Goal: Check status: Check status

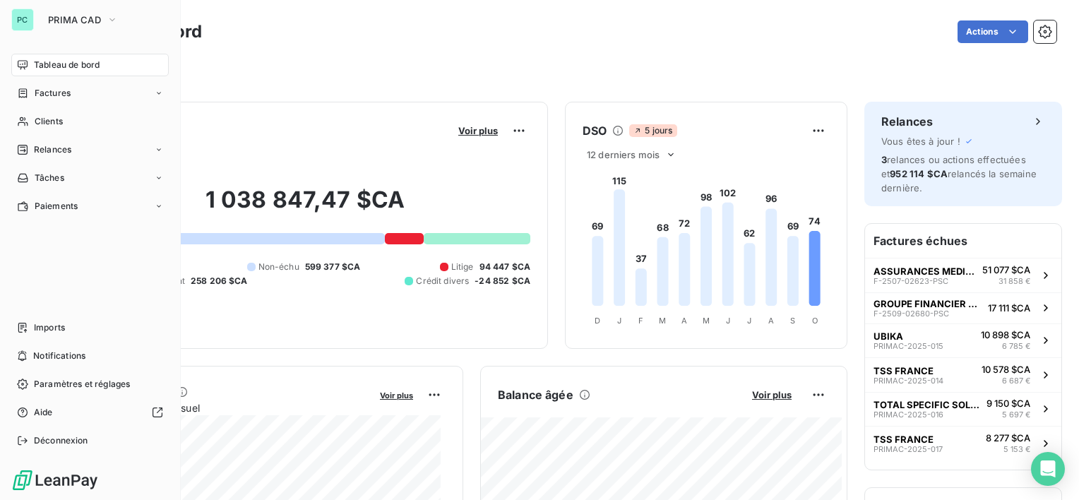
click at [42, 59] on span "Tableau de bord" at bounding box center [67, 65] width 66 height 13
click at [90, 27] on button "PRIMA CAD" at bounding box center [83, 19] width 87 height 23
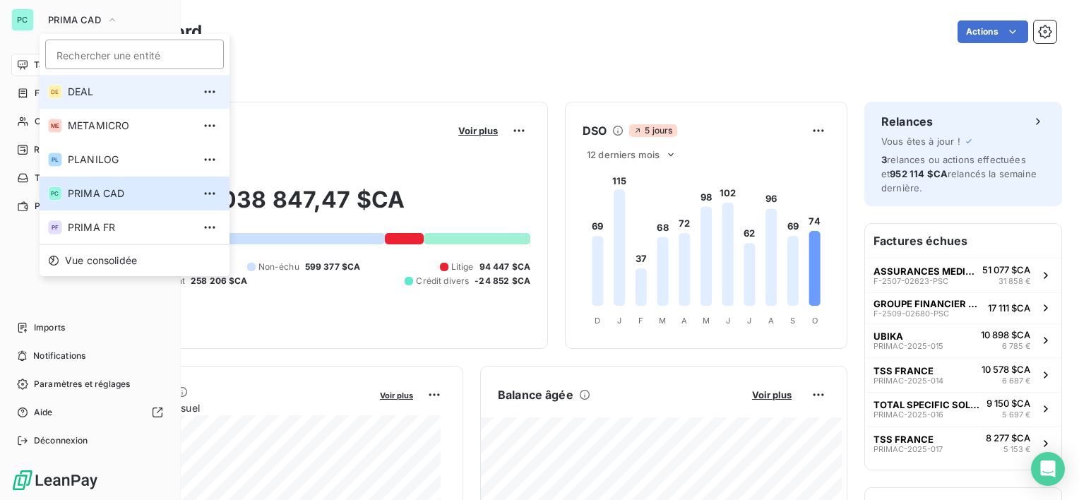
click at [93, 82] on li "DE DEAL" at bounding box center [135, 92] width 190 height 34
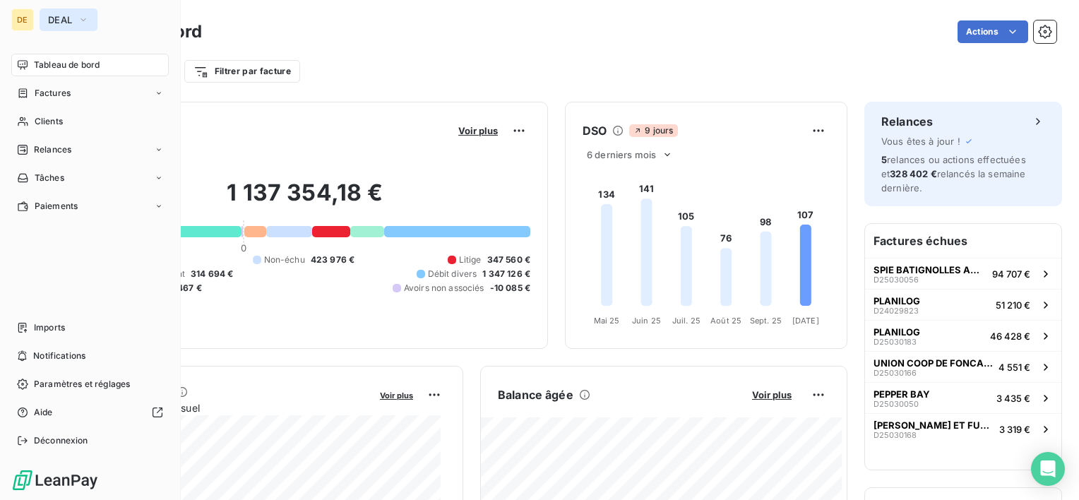
click at [56, 18] on span "DEAL" at bounding box center [60, 19] width 24 height 11
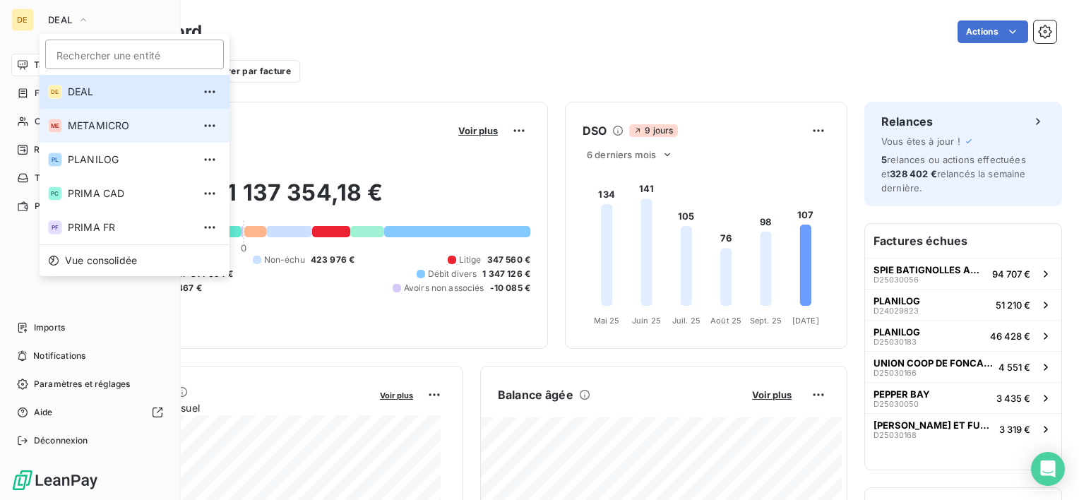
click at [109, 138] on li "ME METAMICRO" at bounding box center [135, 126] width 190 height 34
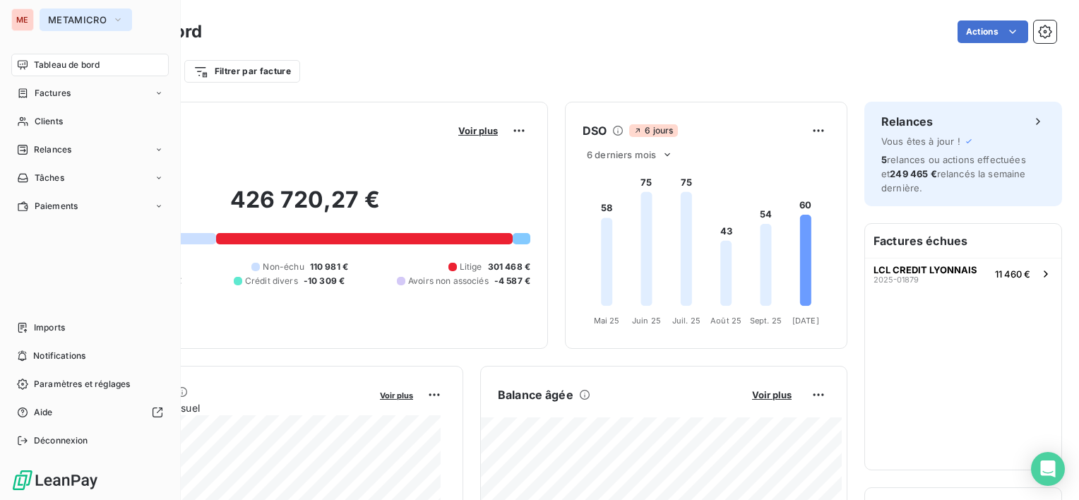
click at [57, 11] on button "METAMICRO" at bounding box center [86, 19] width 93 height 23
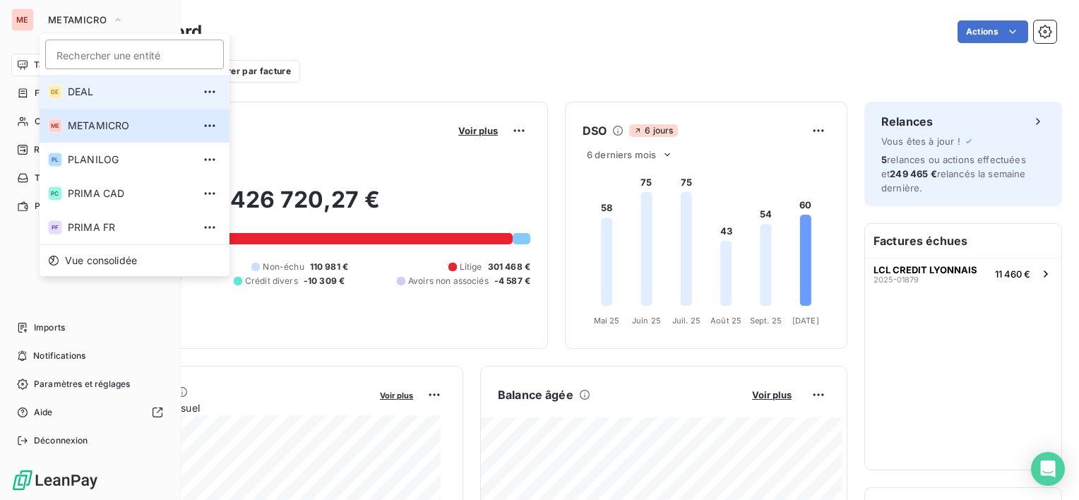
click at [75, 97] on span "DEAL" at bounding box center [130, 92] width 125 height 14
